Goal: Find specific page/section: Find specific page/section

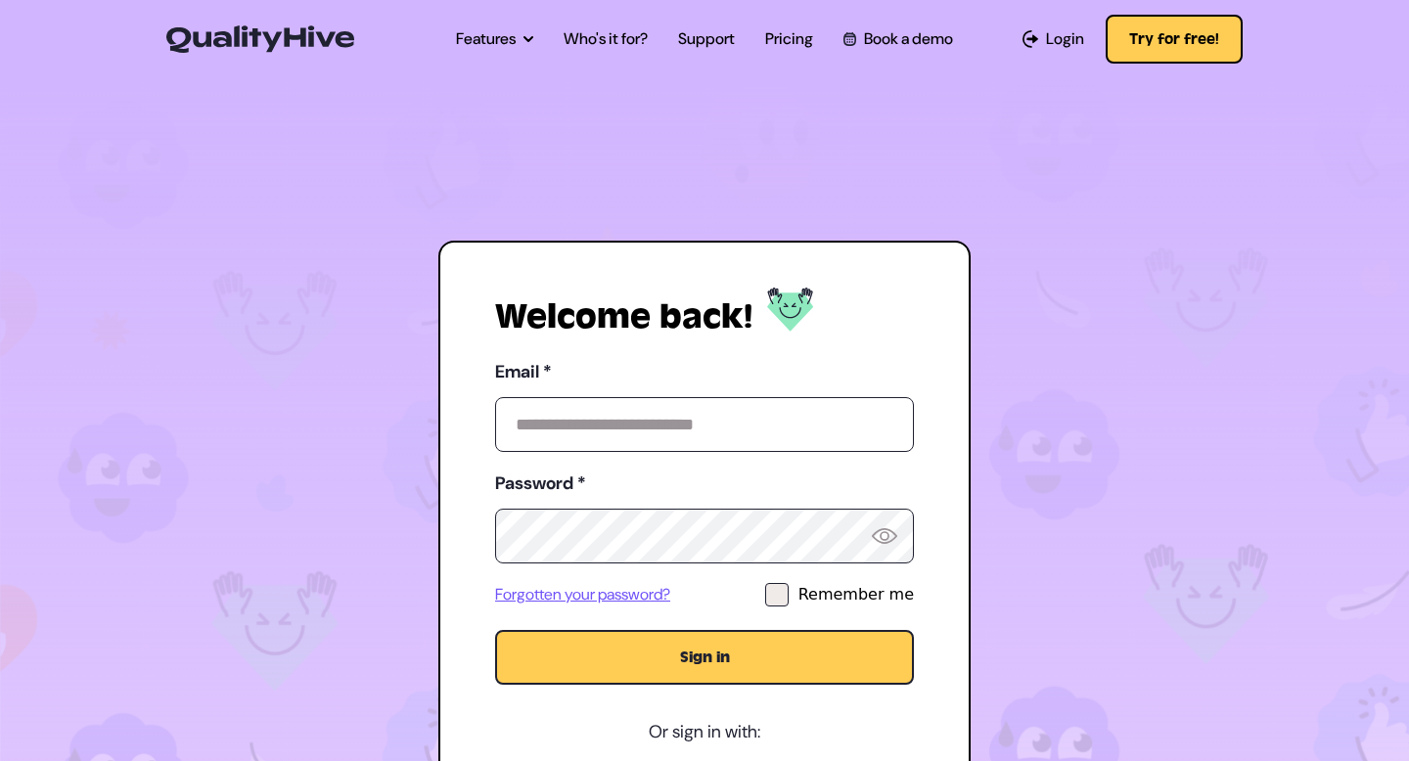
click at [674, 654] on button "Sign in" at bounding box center [704, 657] width 419 height 55
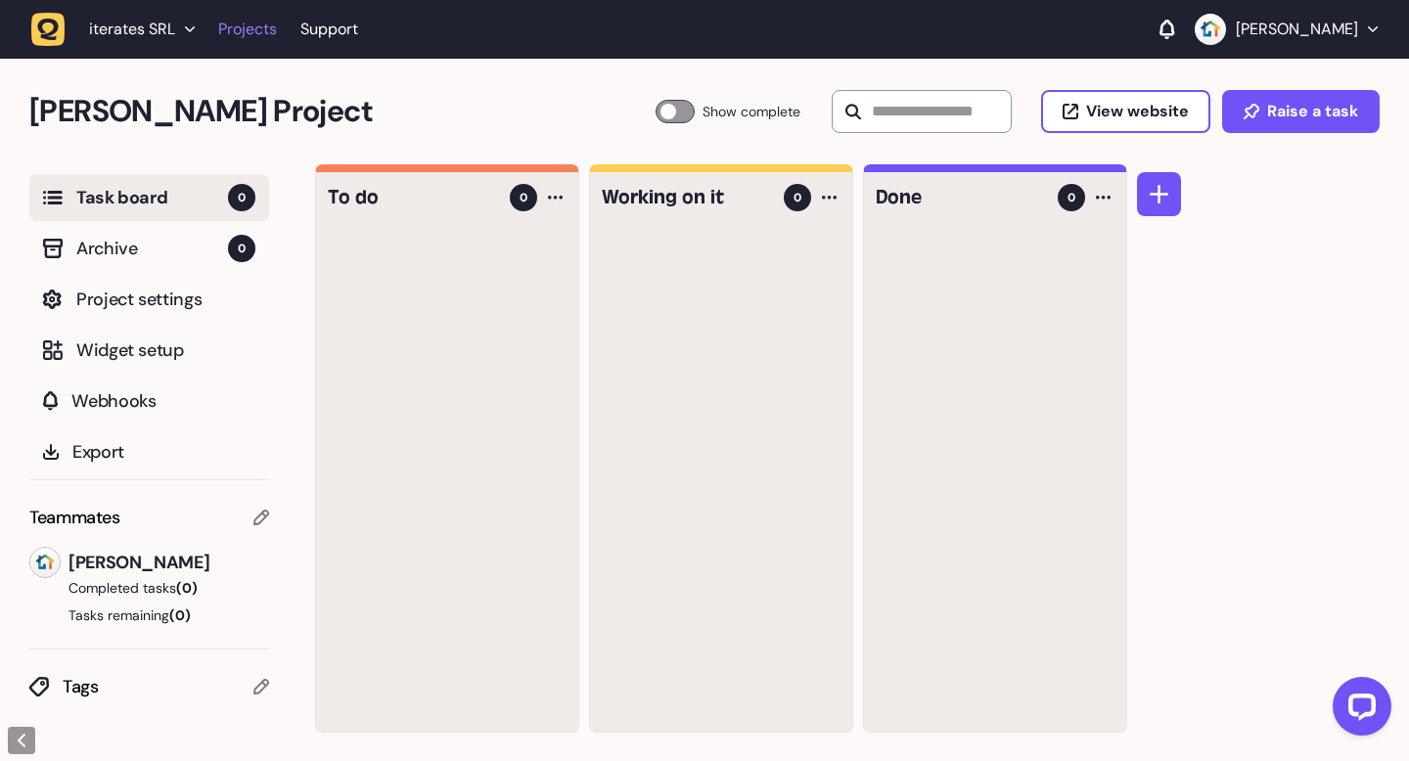
click at [267, 31] on link "Projects" at bounding box center [247, 29] width 59 height 35
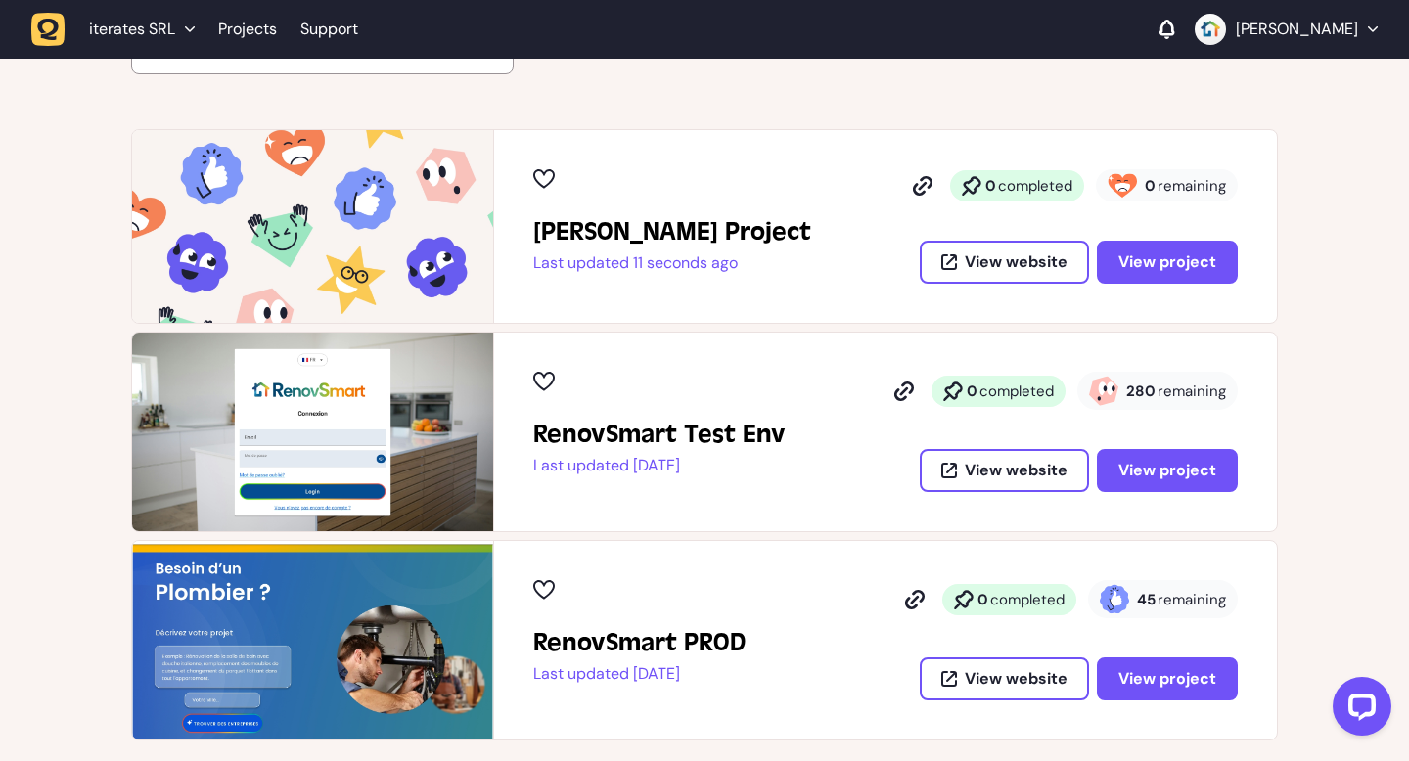
scroll to position [307, 0]
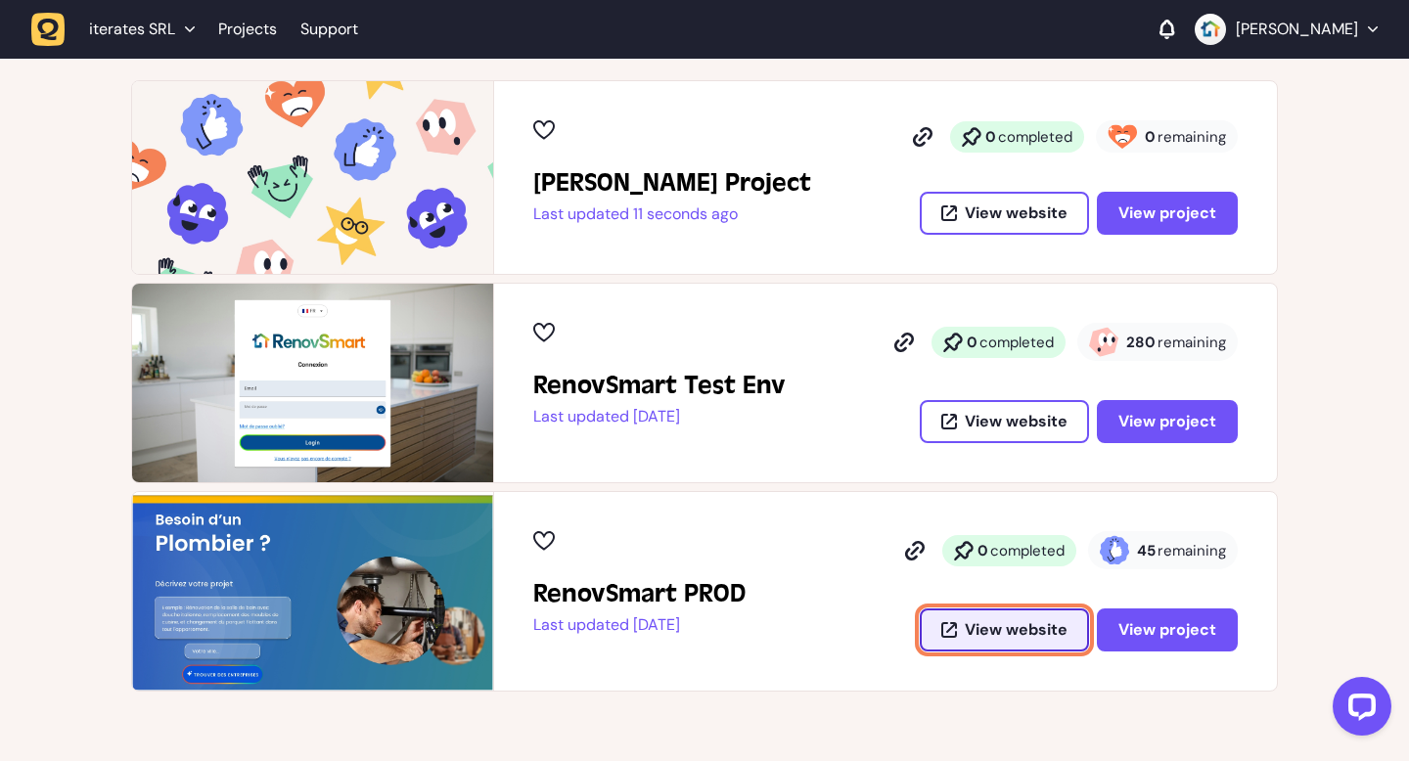
click at [969, 622] on span "View website" at bounding box center [1016, 630] width 103 height 16
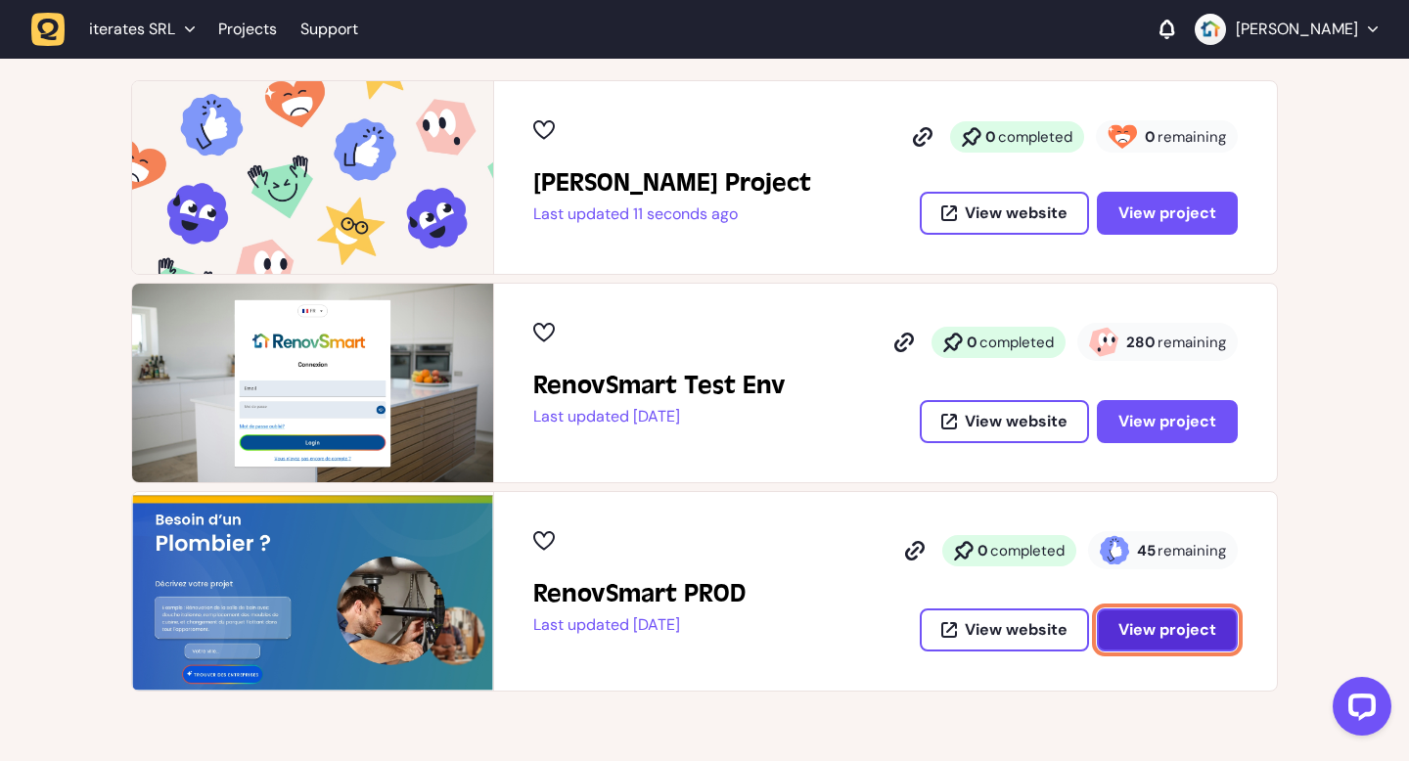
click at [1155, 632] on span "View project" at bounding box center [1168, 630] width 98 height 16
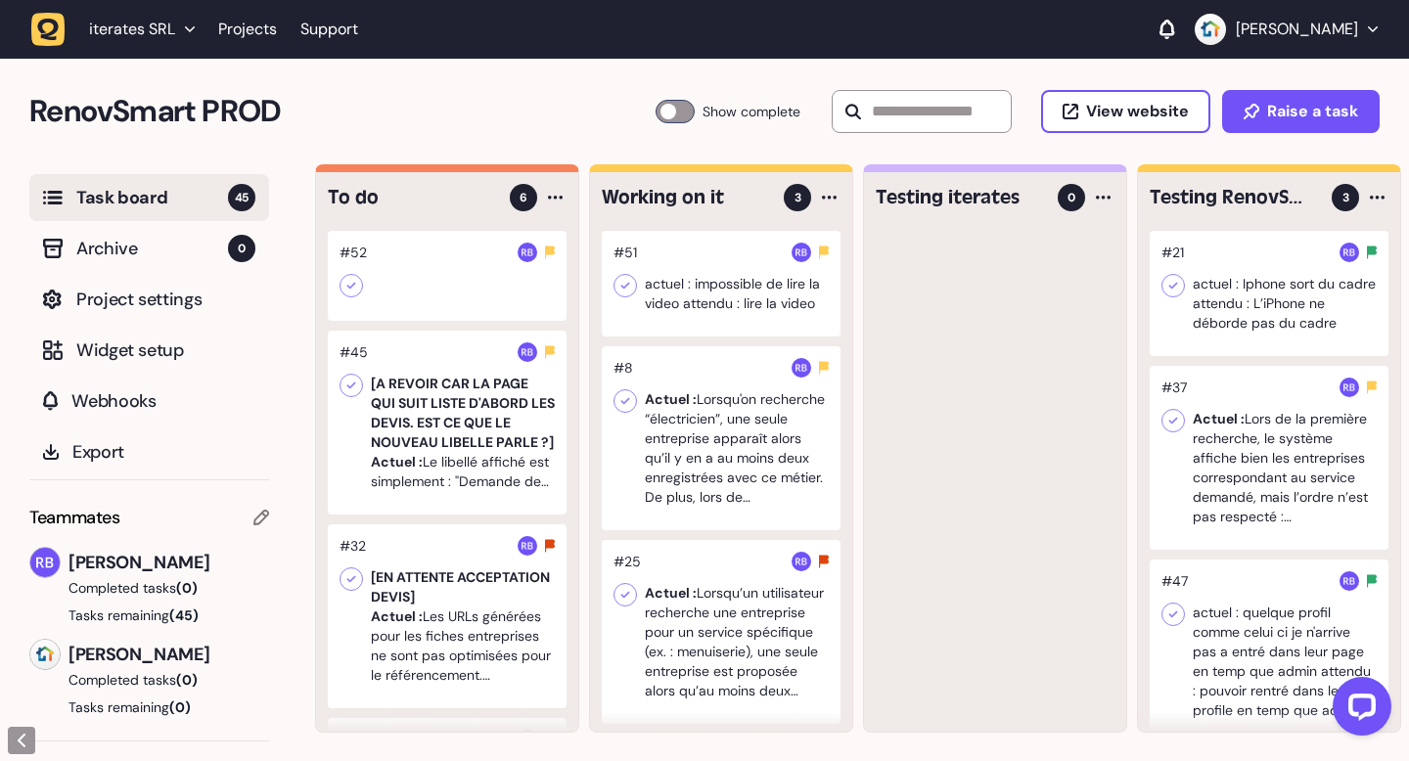
click at [391, 272] on div at bounding box center [447, 276] width 239 height 90
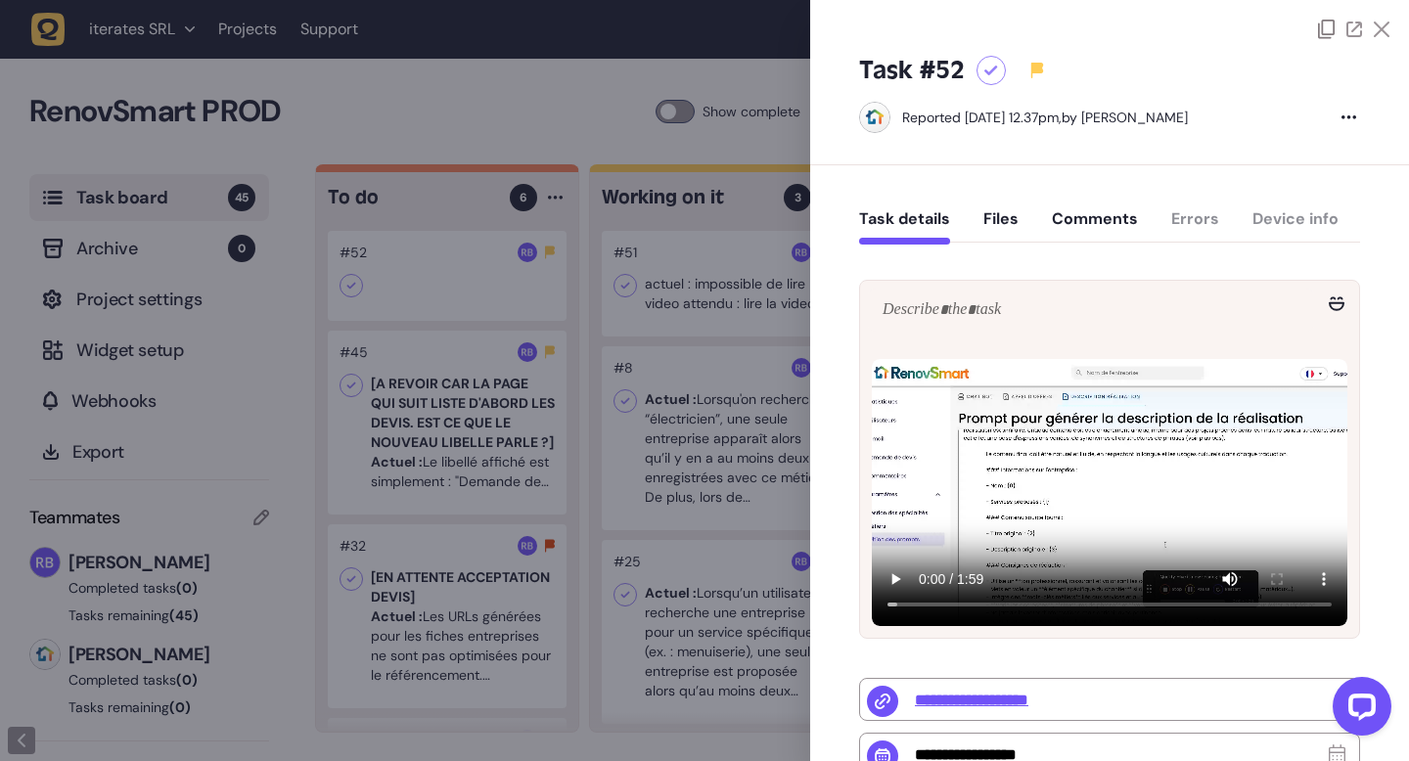
click at [1379, 20] on div at bounding box center [1353, 30] width 71 height 20
click at [1380, 27] on icon at bounding box center [1382, 30] width 16 height 16
